Goal: Task Accomplishment & Management: Manage account settings

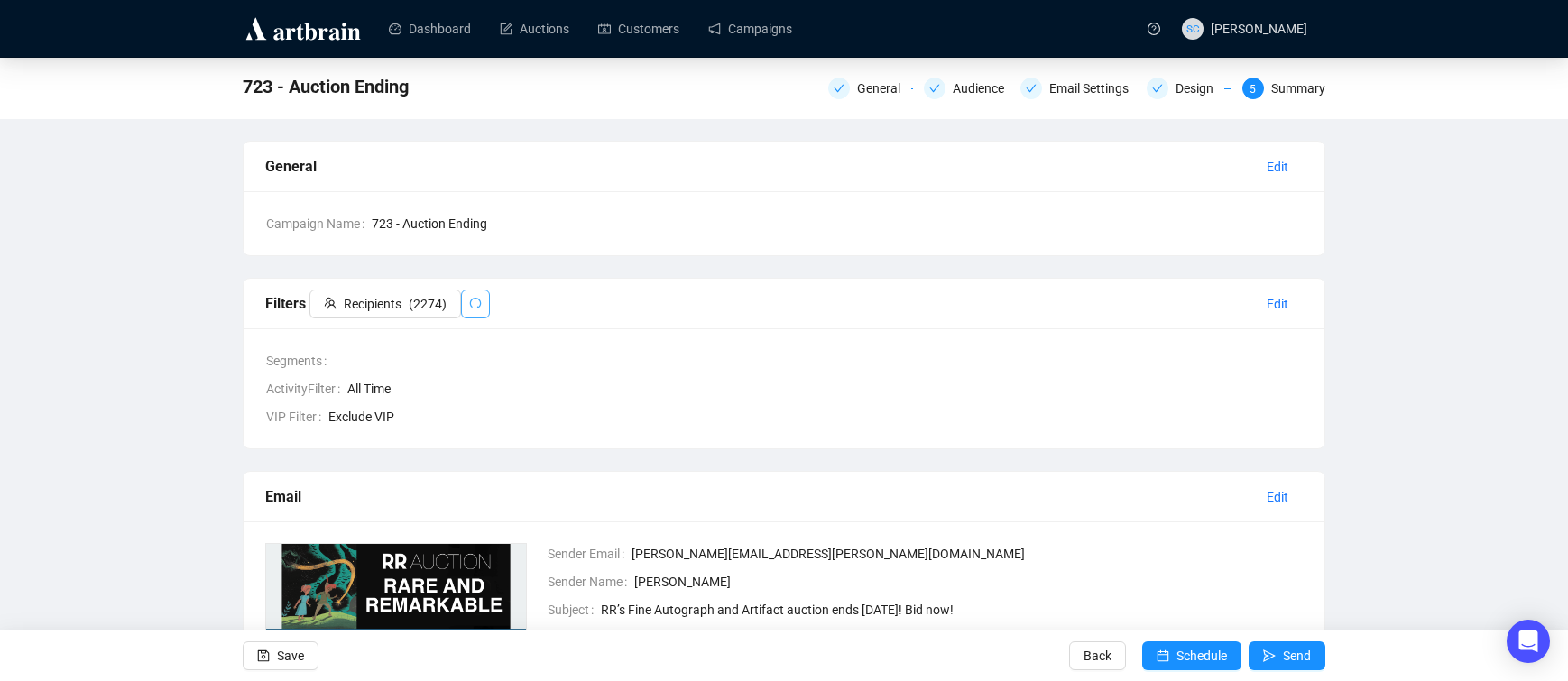
click at [481, 301] on icon "redo" at bounding box center [475, 303] width 13 height 13
click at [272, 666] on button "Save" at bounding box center [281, 654] width 76 height 28
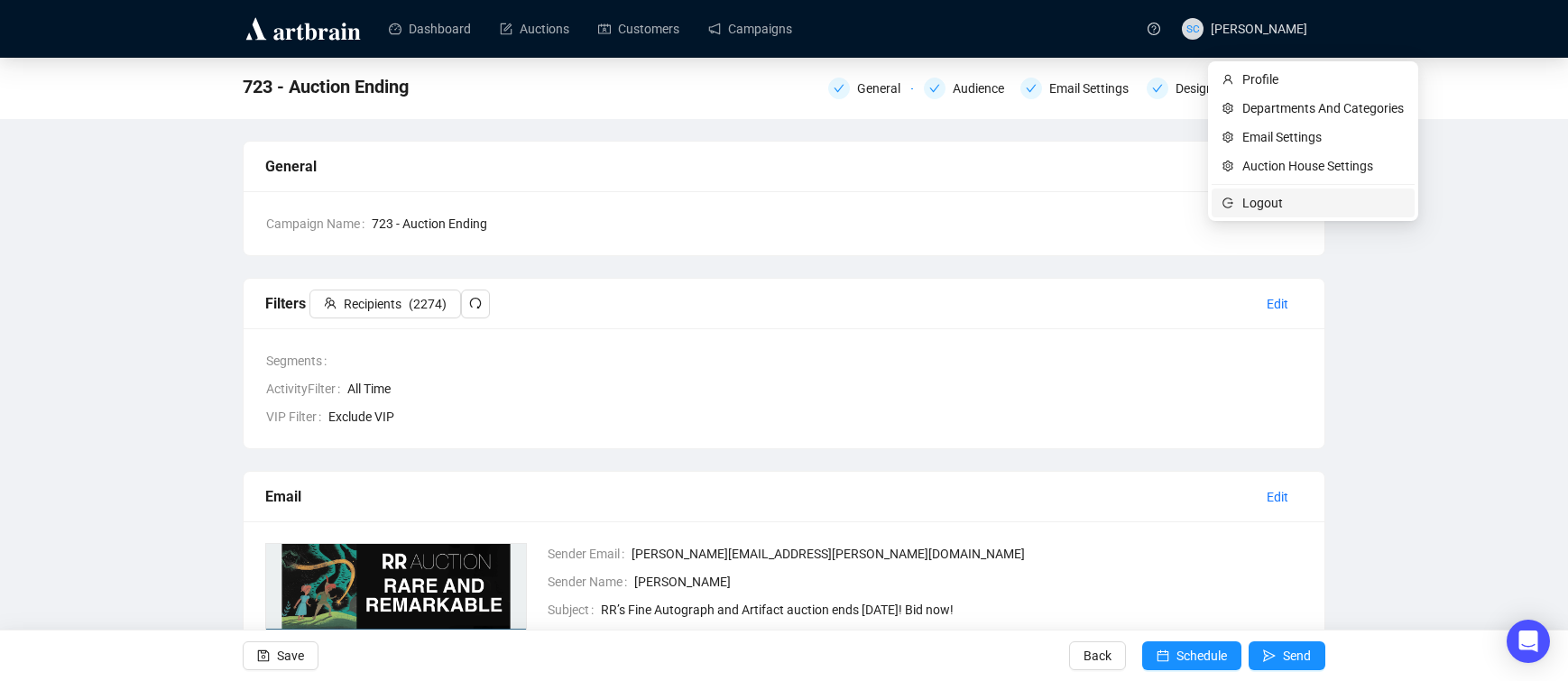
click at [1246, 198] on span "Logout" at bounding box center [1322, 203] width 161 height 20
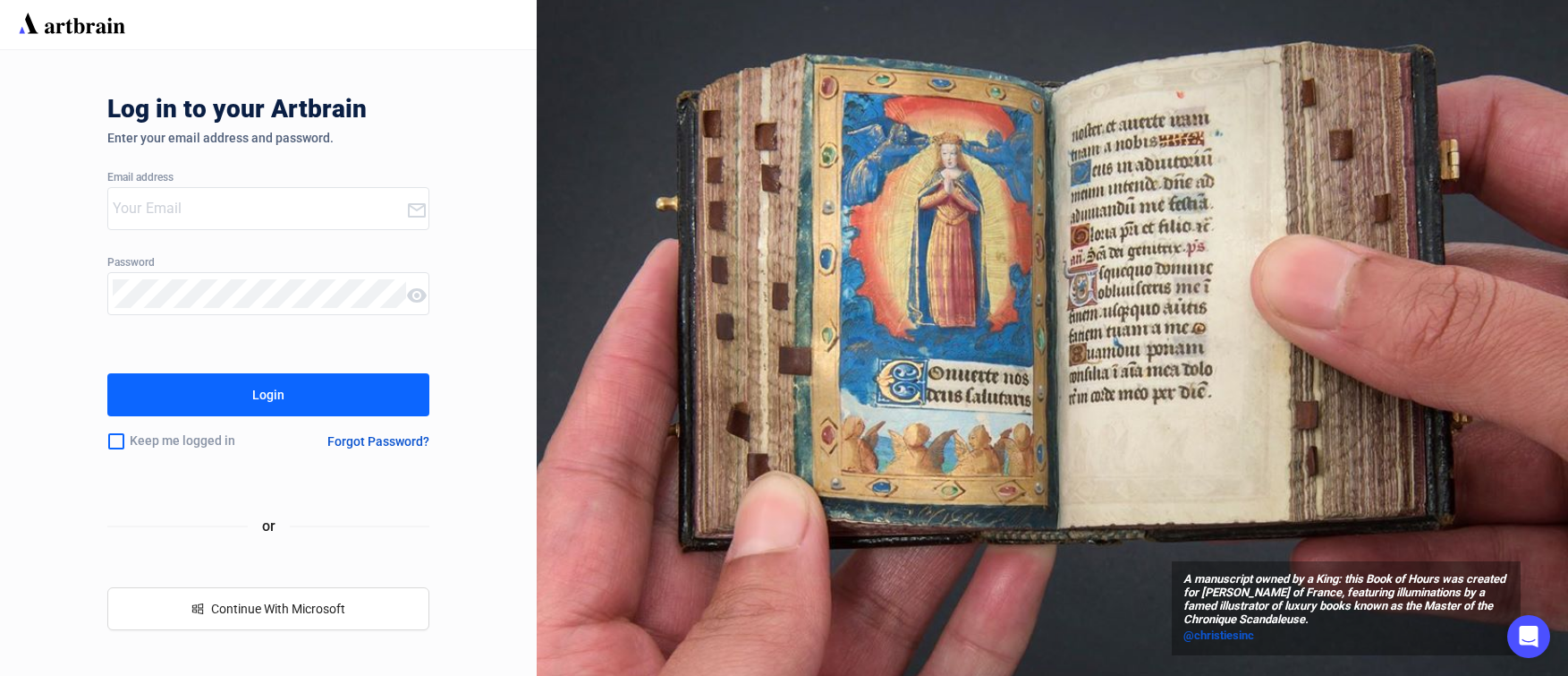
type input "[EMAIL_ADDRESS][DOMAIN_NAME]"
click at [238, 391] on button "Login" at bounding box center [268, 394] width 322 height 43
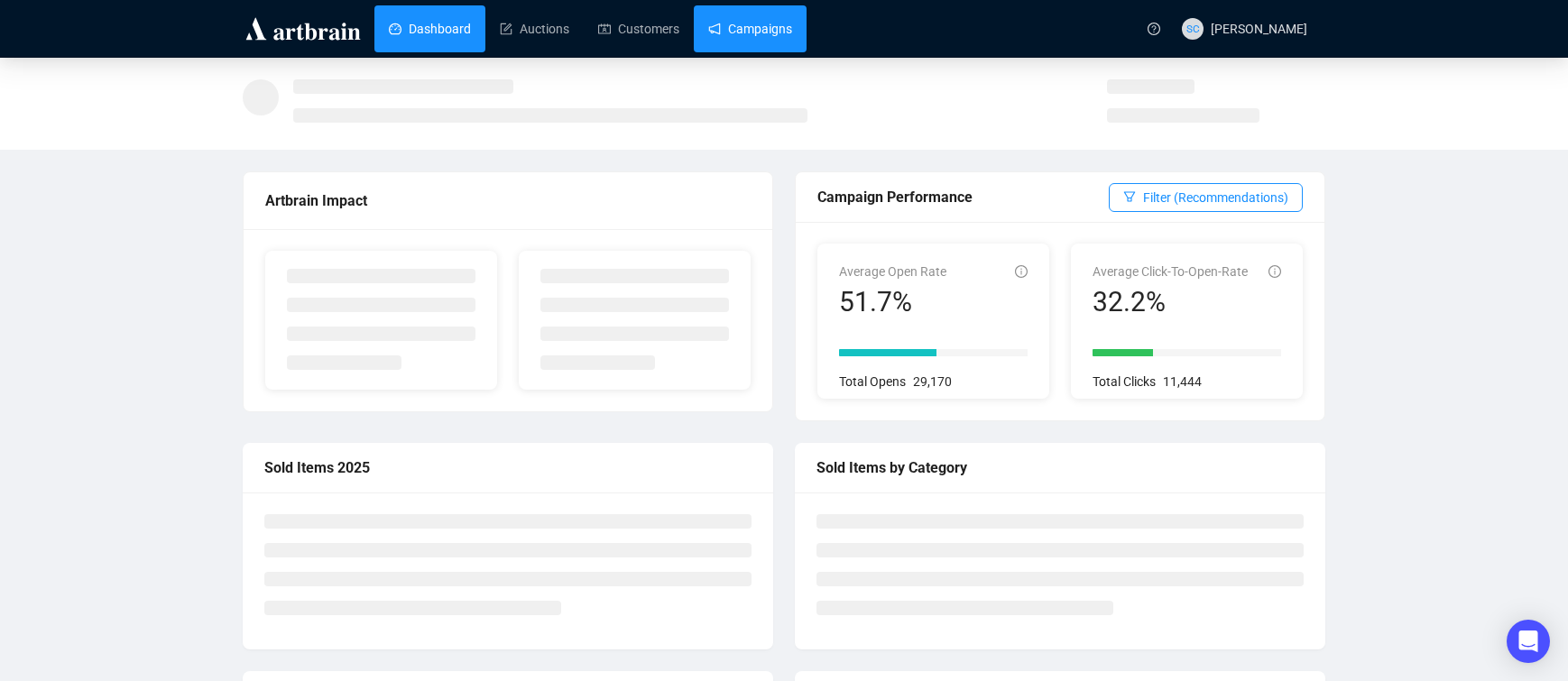
click at [753, 24] on link "Campaigns" at bounding box center [749, 28] width 83 height 47
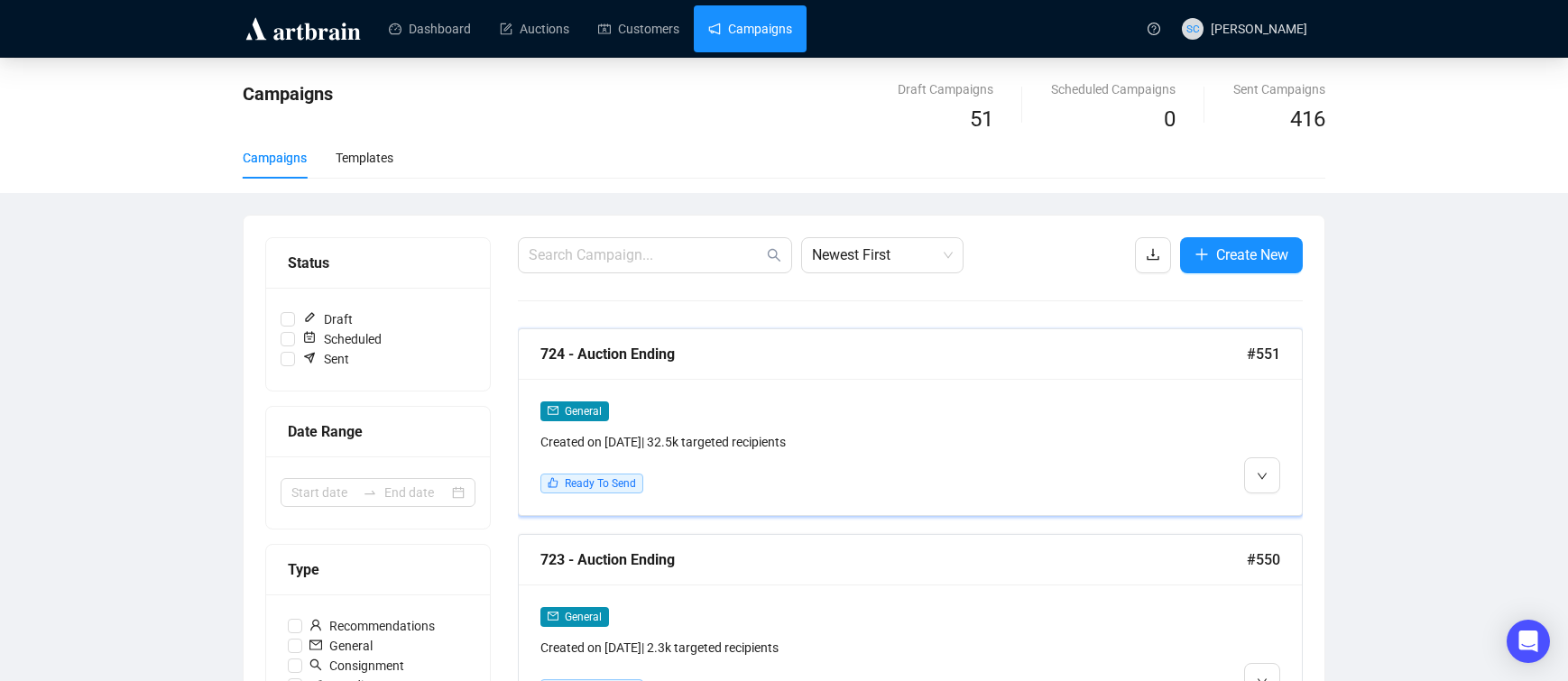
scroll to position [51, 0]
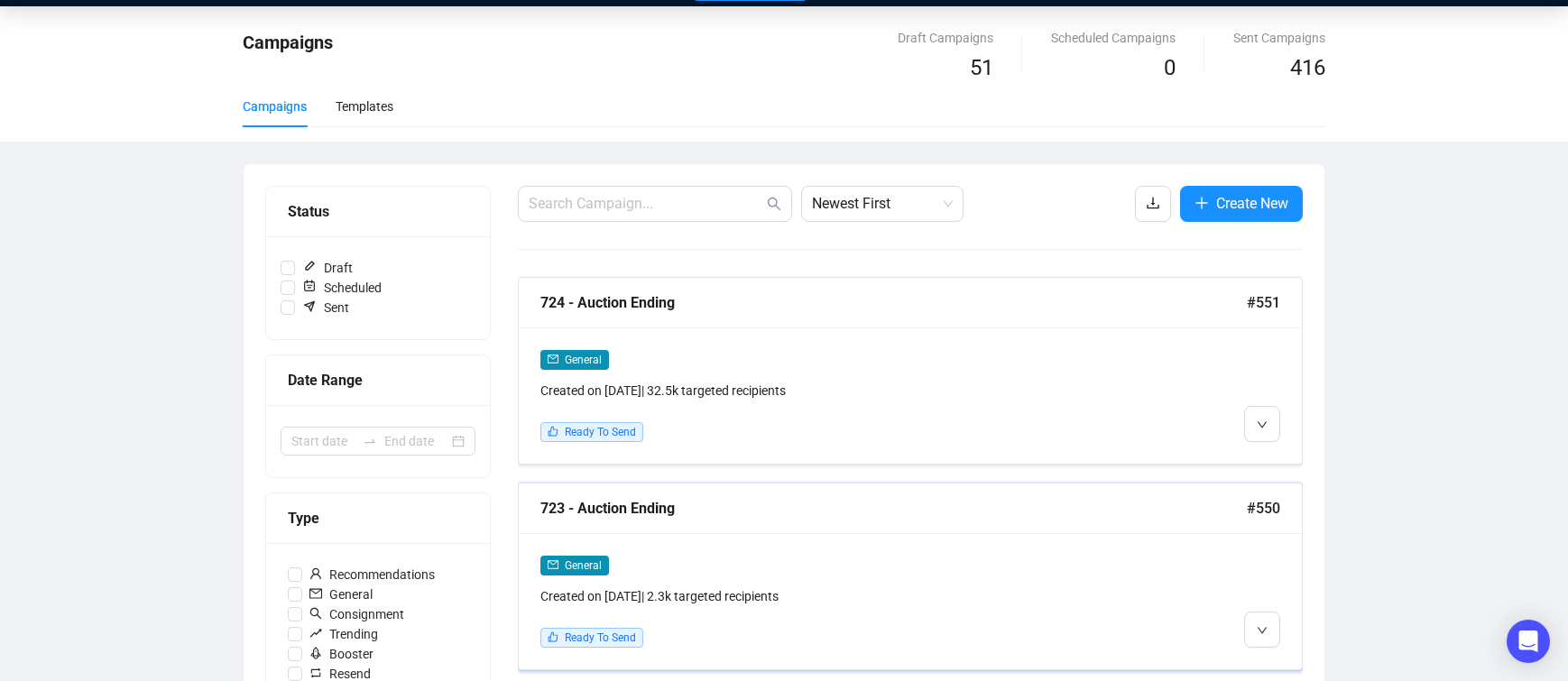
click at [793, 522] on div "723 - Auction Ending #550" at bounding box center [911, 508] width 783 height 50
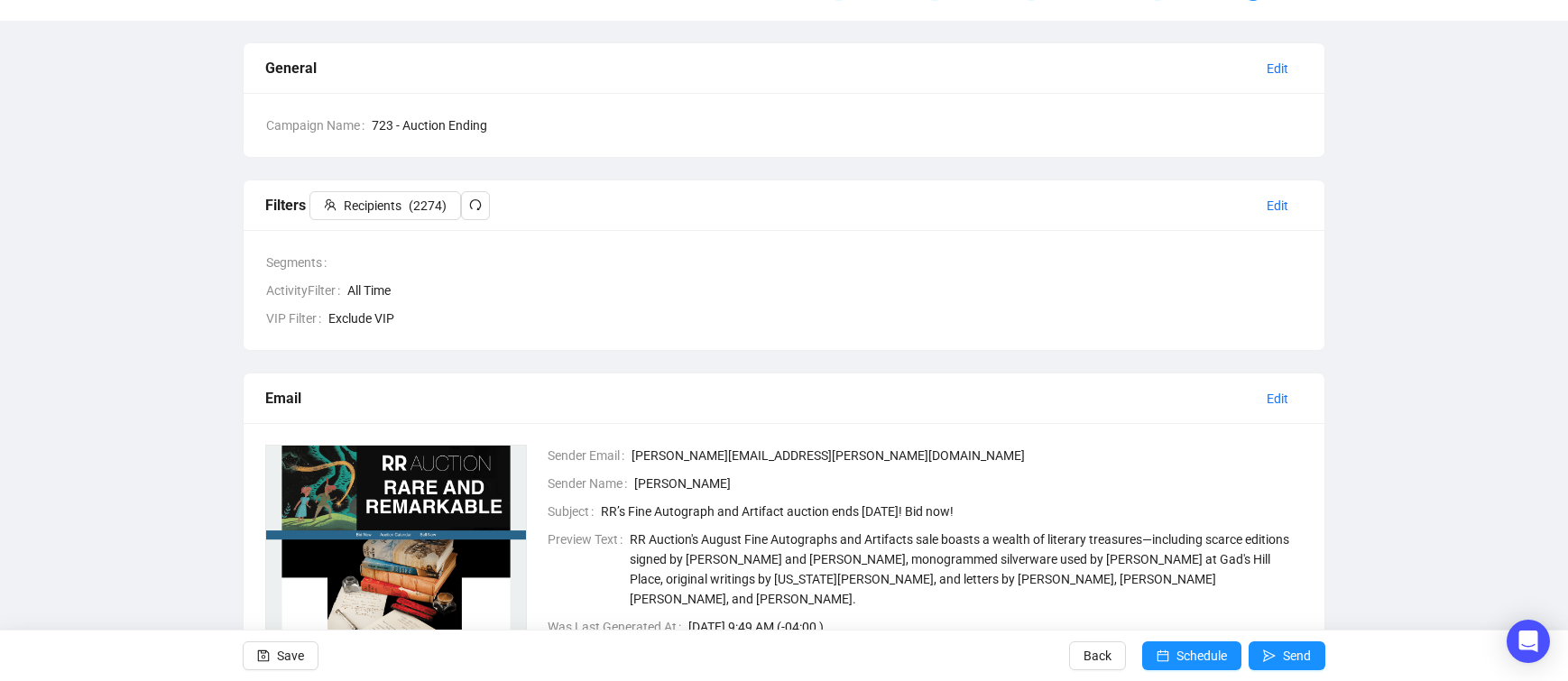
scroll to position [122, 0]
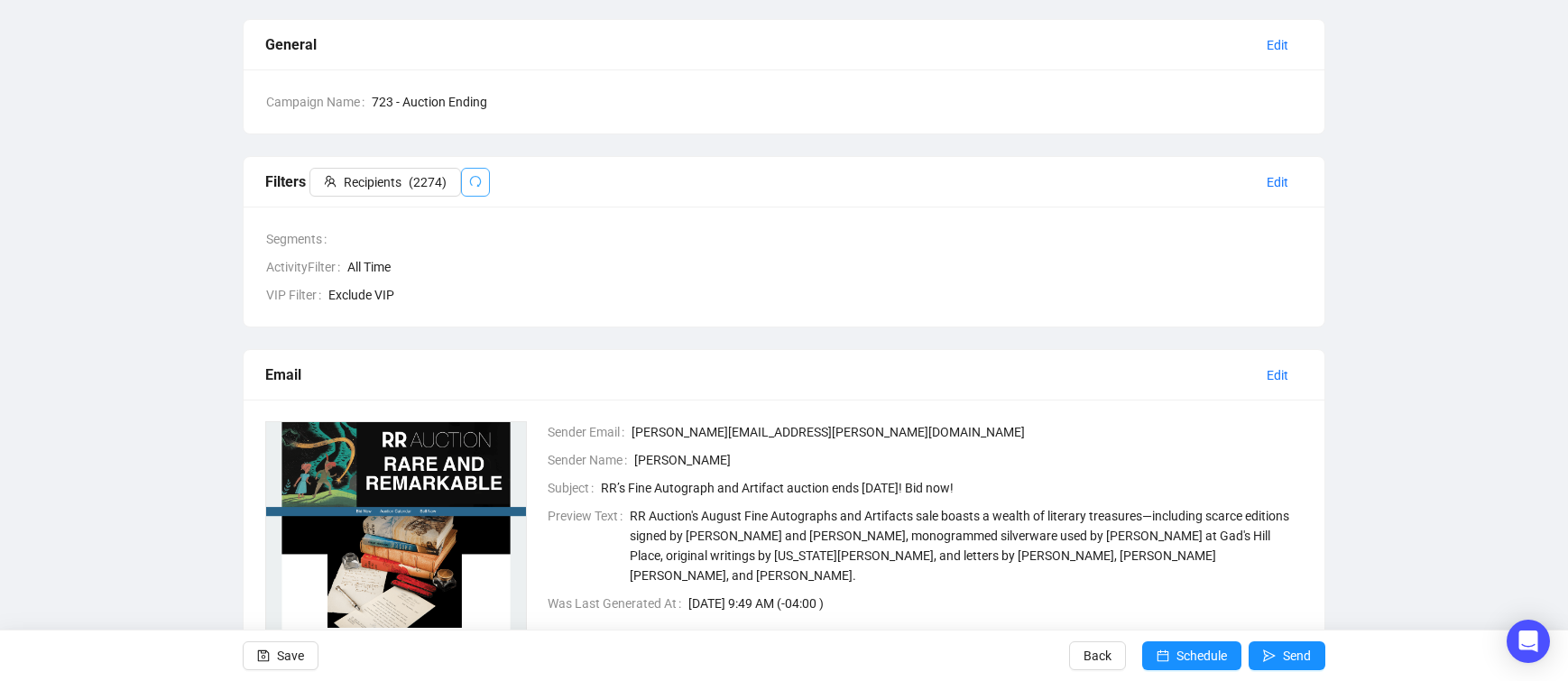
click at [469, 176] on button "button" at bounding box center [475, 181] width 28 height 28
click at [383, 176] on span "Recipients" at bounding box center [372, 182] width 58 height 20
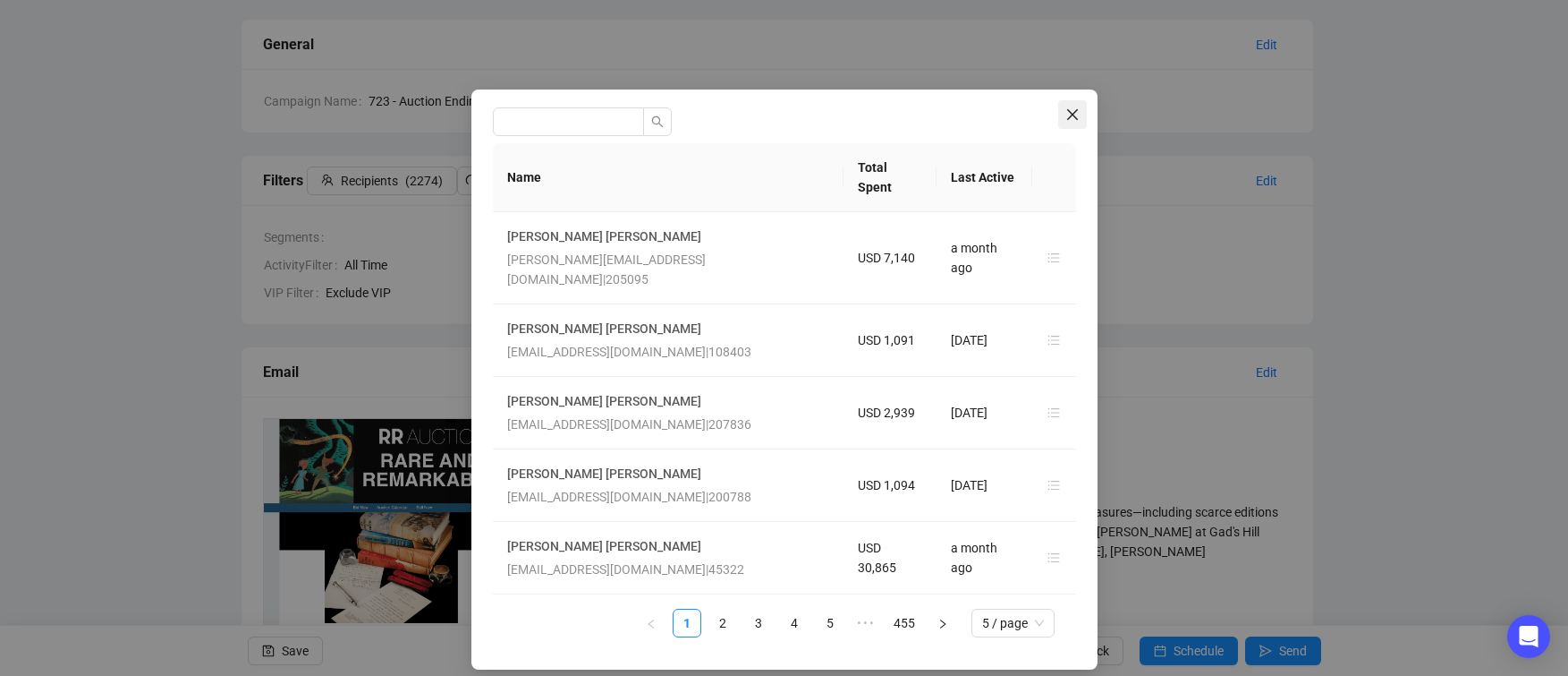
click at [1078, 114] on icon "close" at bounding box center [1072, 115] width 15 height 15
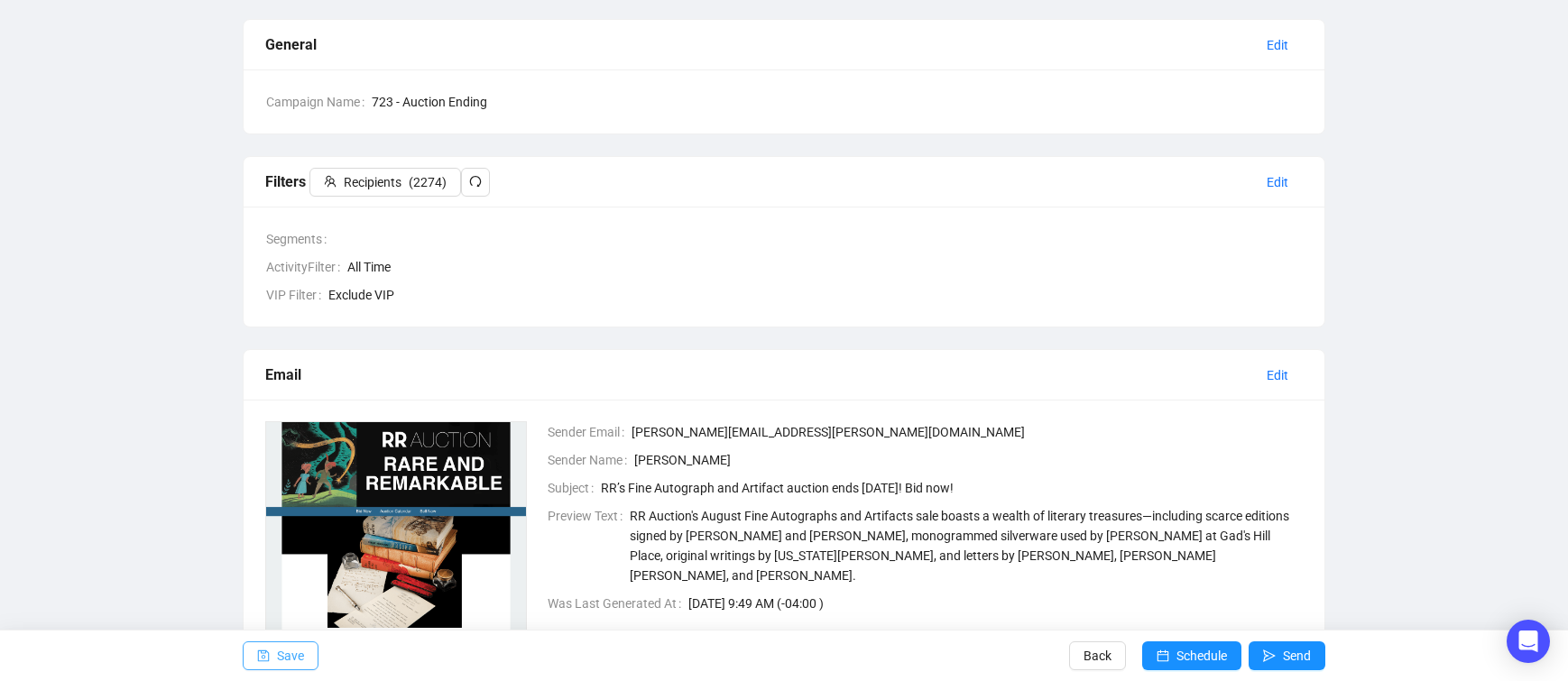
click at [281, 666] on span "Save" at bounding box center [291, 655] width 28 height 50
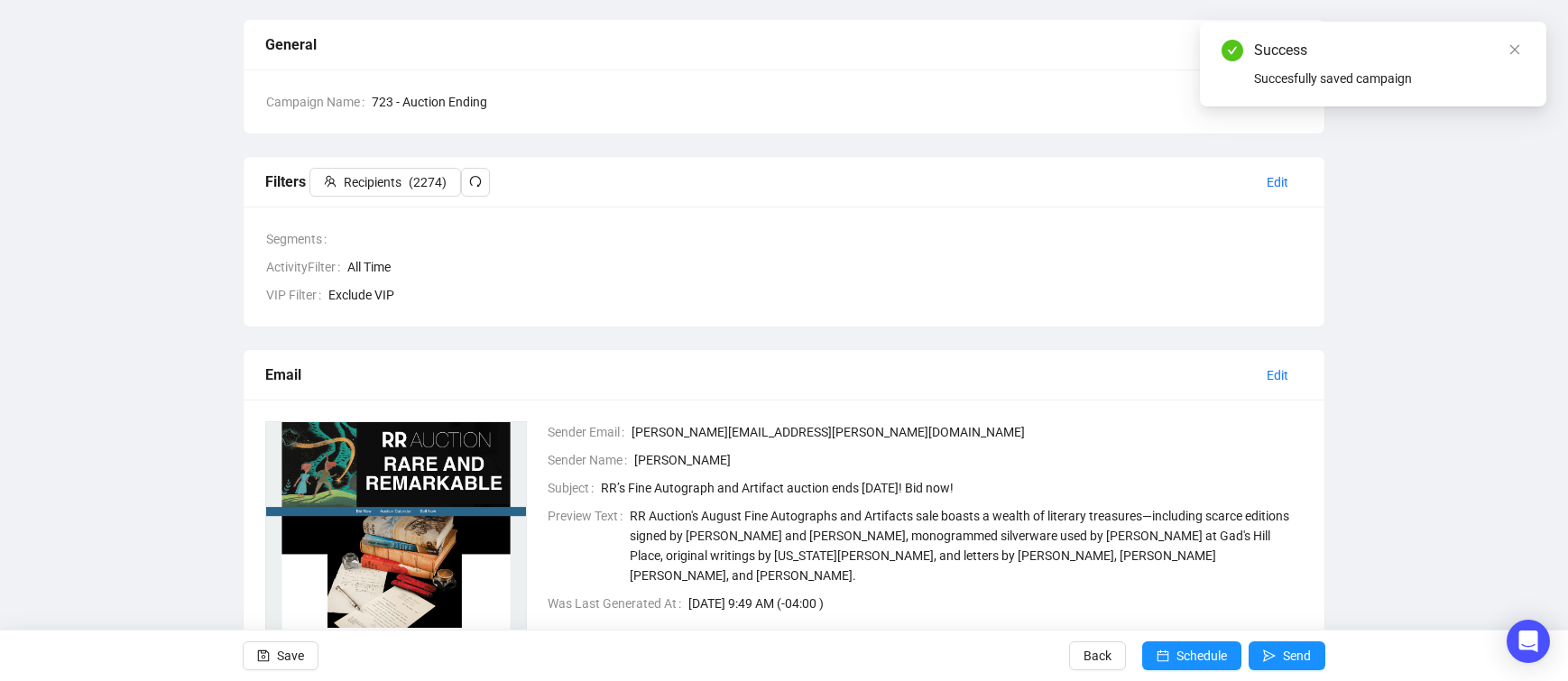
click at [530, 168] on div "Filters Recipients ( 2274 )" at bounding box center [758, 181] width 987 height 28
click at [475, 177] on icon "redo" at bounding box center [475, 181] width 13 height 13
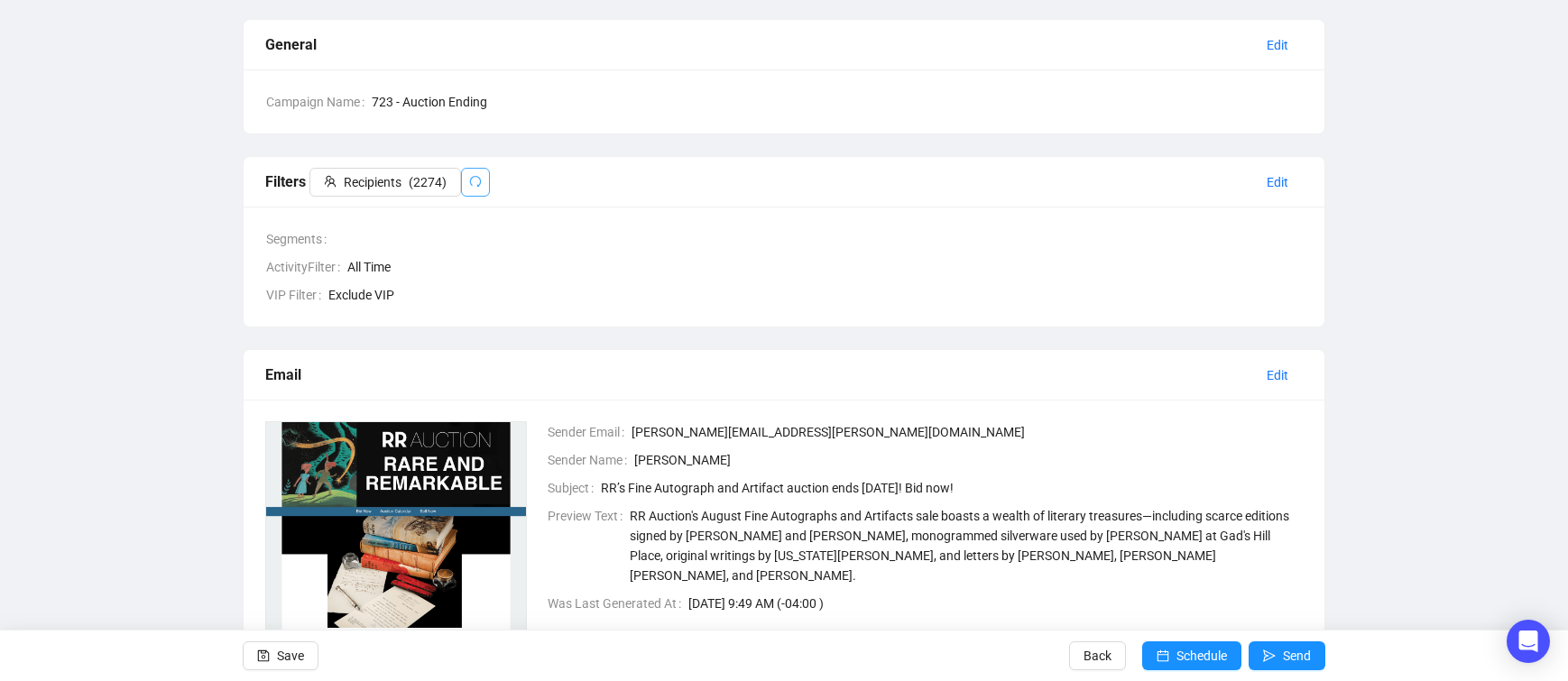
click at [477, 180] on icon "redo" at bounding box center [475, 181] width 13 height 13
click at [281, 644] on span "Save" at bounding box center [291, 655] width 28 height 50
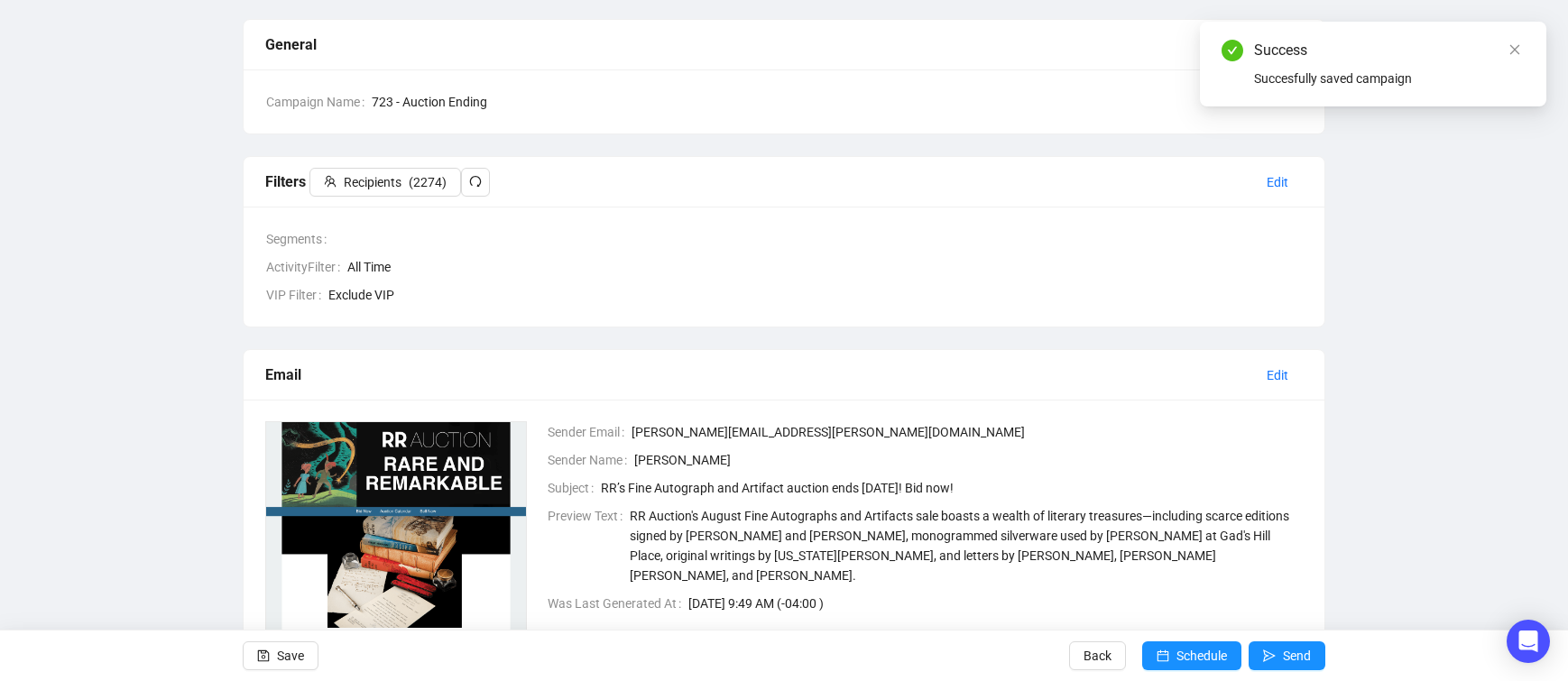
scroll to position [0, 0]
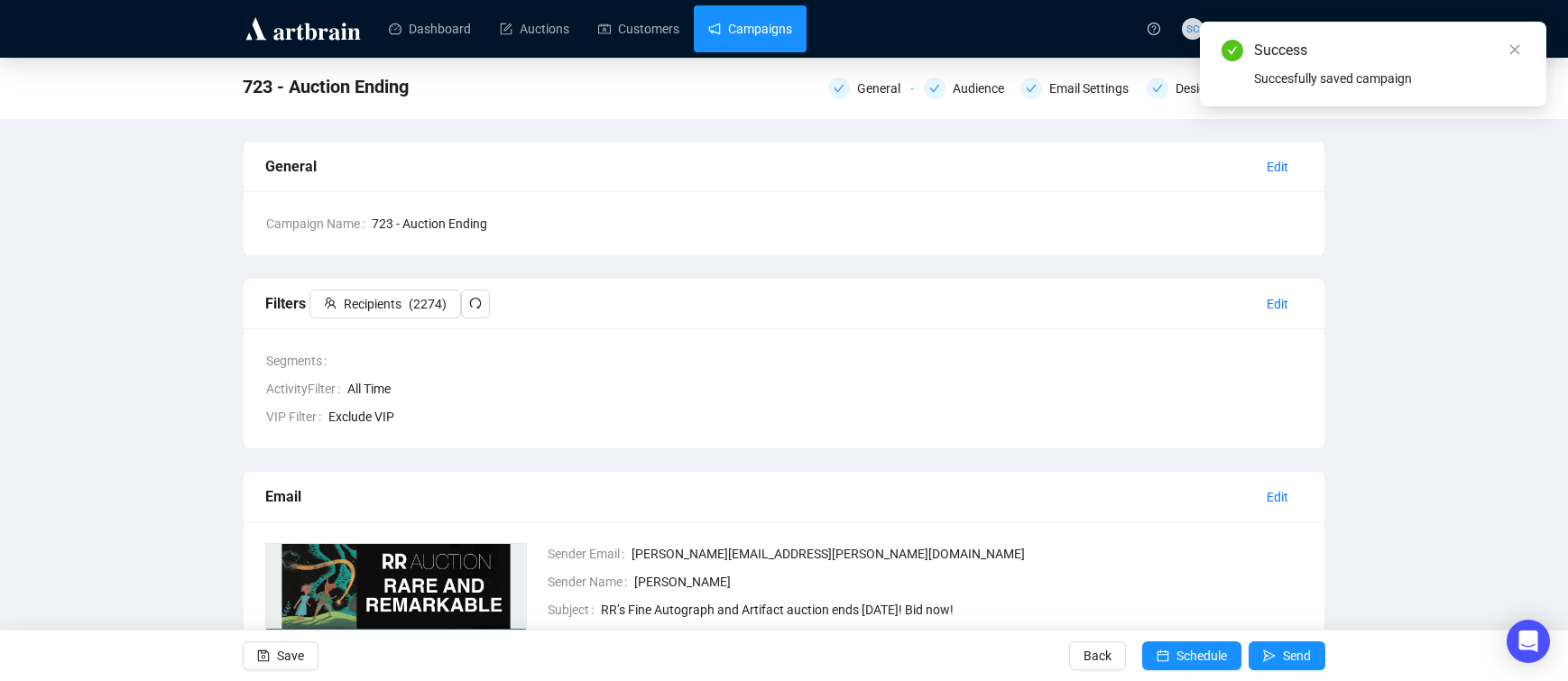
click at [767, 38] on link "Campaigns" at bounding box center [749, 28] width 83 height 47
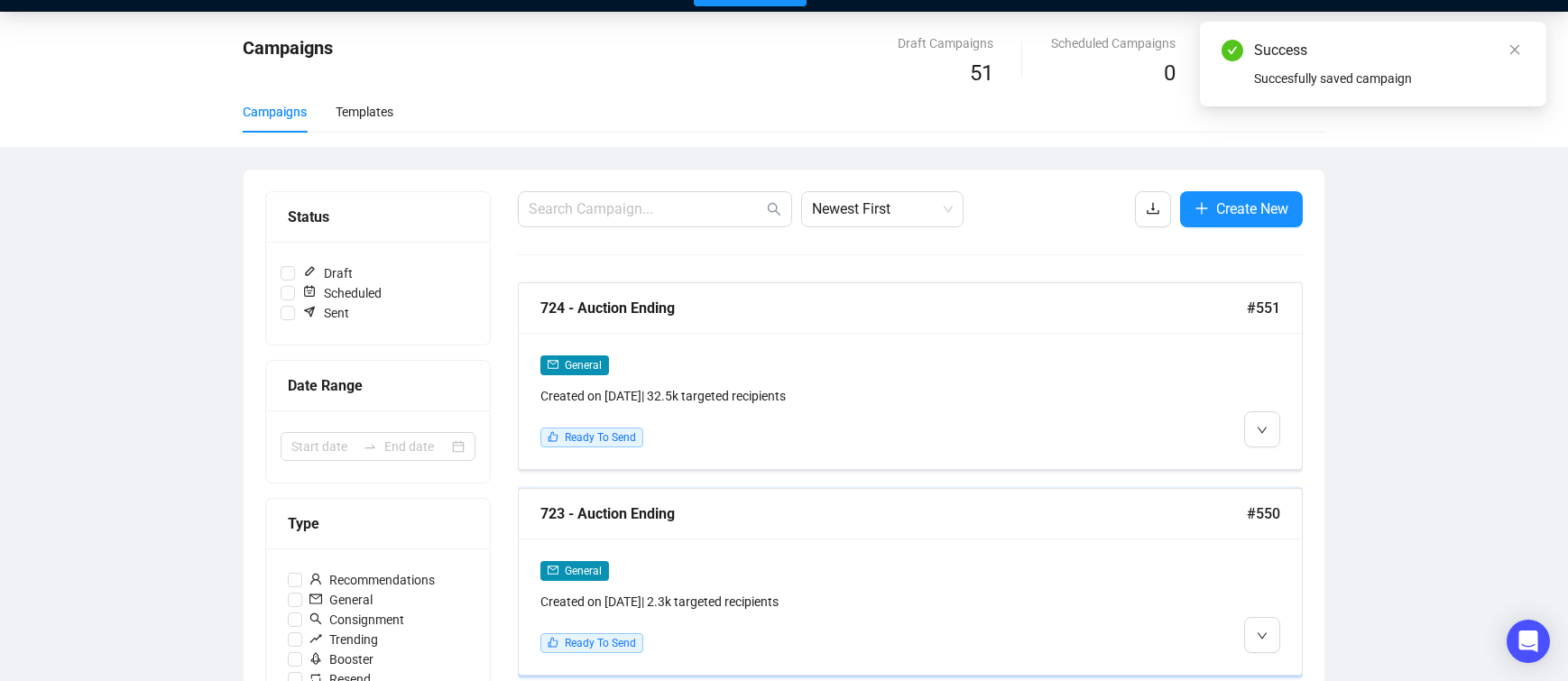
scroll to position [148, 0]
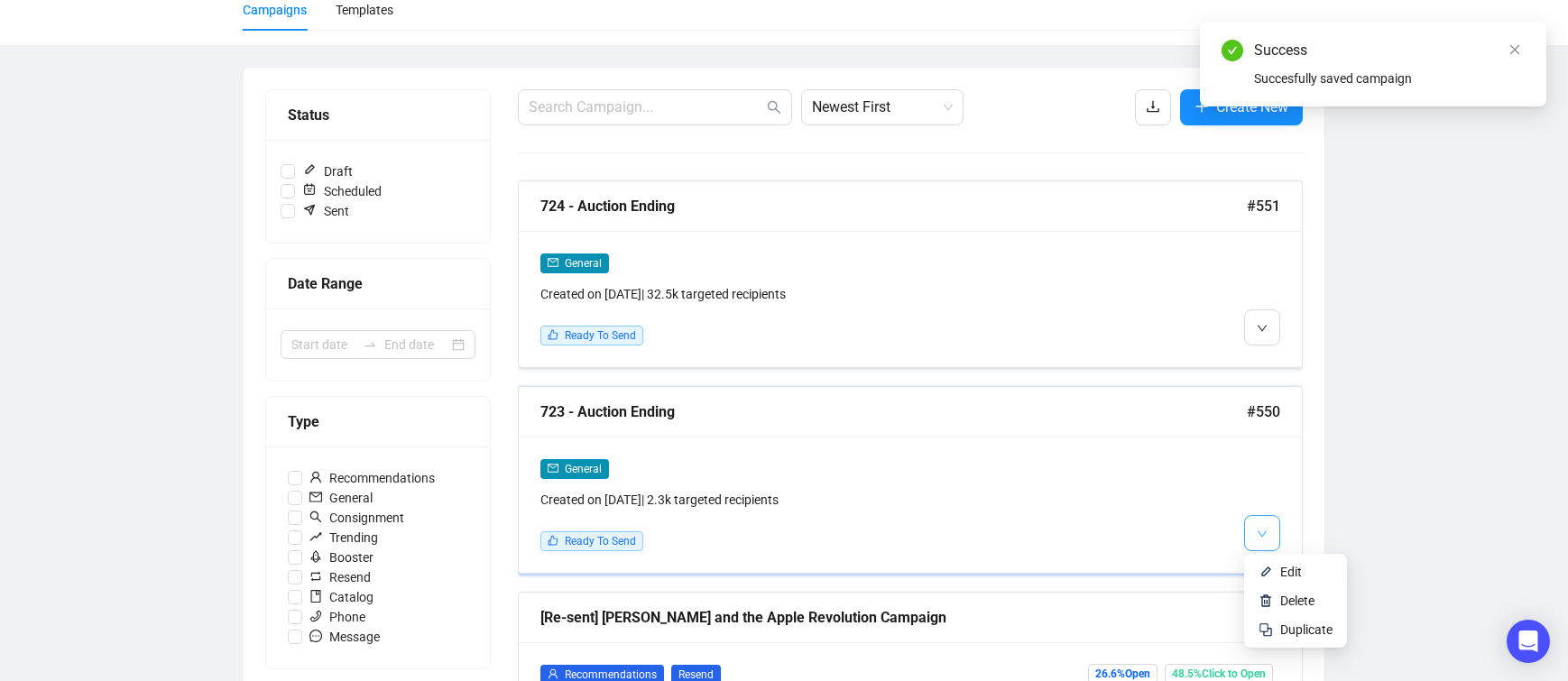
click at [1256, 522] on span "button" at bounding box center [1262, 533] width 11 height 23
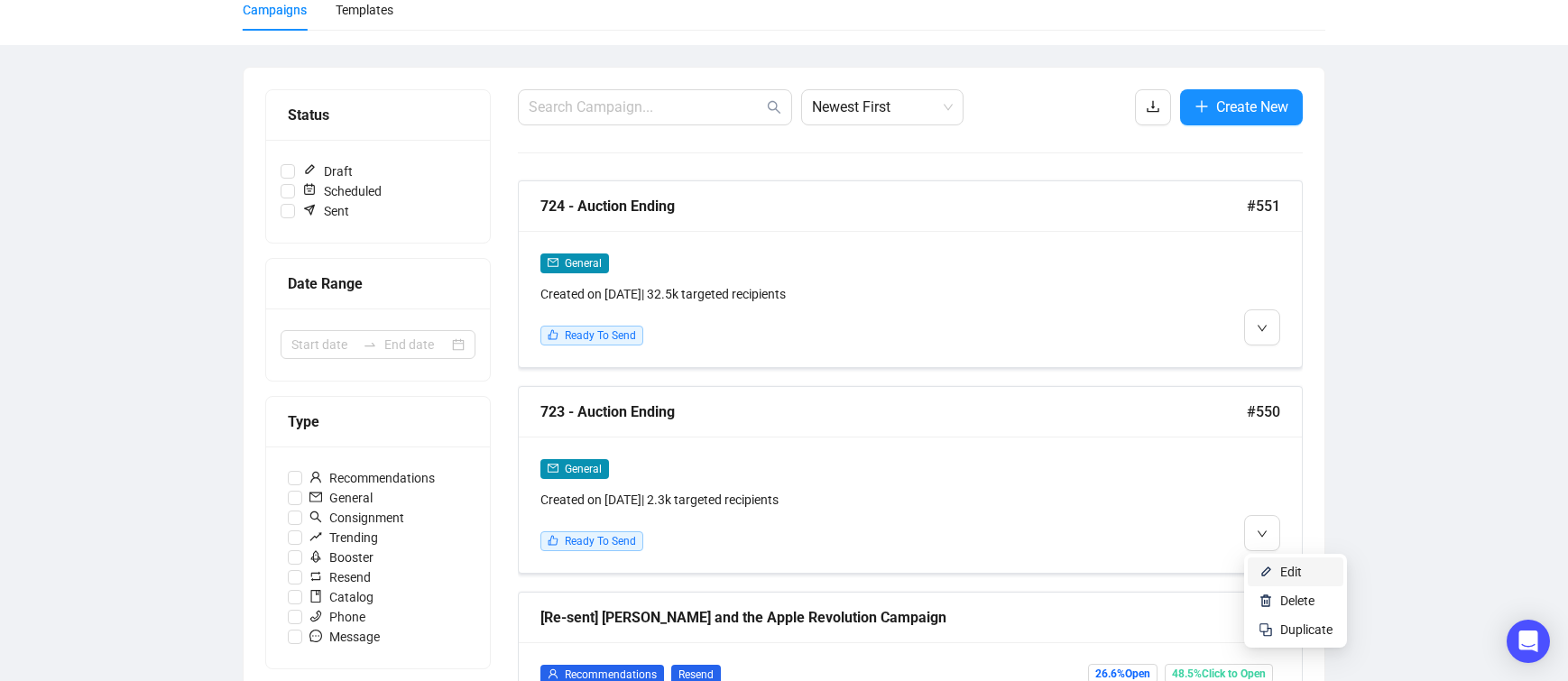
click at [1270, 565] on img at bounding box center [1265, 572] width 15 height 15
